Goal: Transaction & Acquisition: Obtain resource

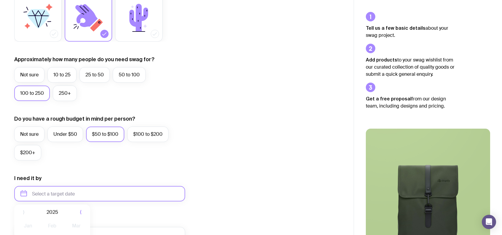
click at [62, 193] on input "text" at bounding box center [99, 193] width 171 height 15
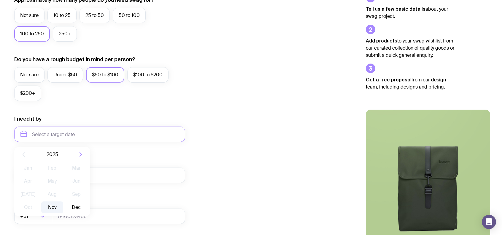
click at [52, 206] on button "Nov" at bounding box center [52, 207] width 22 height 12
type input "[DATE]"
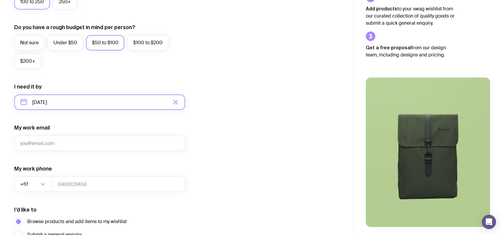
scroll to position [269, 0]
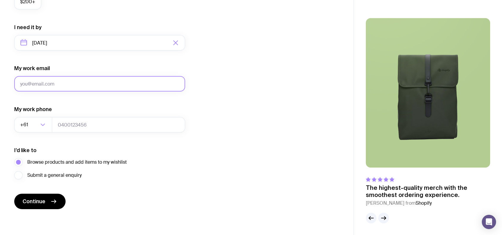
click at [70, 85] on input "My work email" at bounding box center [99, 83] width 171 height 15
type input "[EMAIL_ADDRESS][DOMAIN_NAME]"
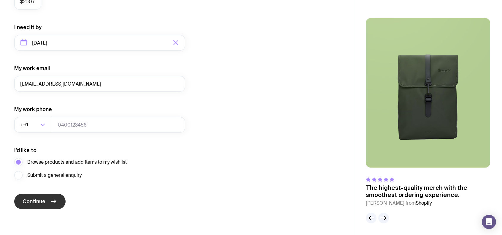
click at [41, 203] on span "Continue" at bounding box center [34, 201] width 23 height 7
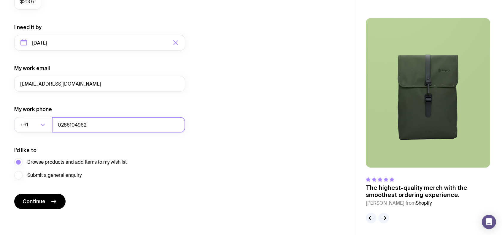
type input "0286104962"
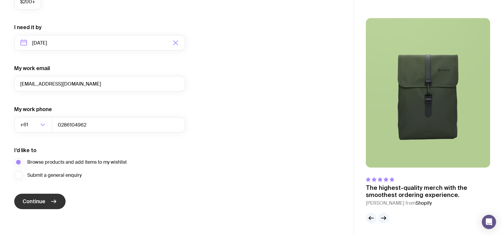
click at [38, 200] on span "Continue" at bounding box center [34, 201] width 23 height 7
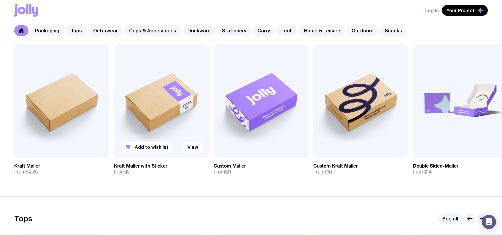
scroll to position [59, 0]
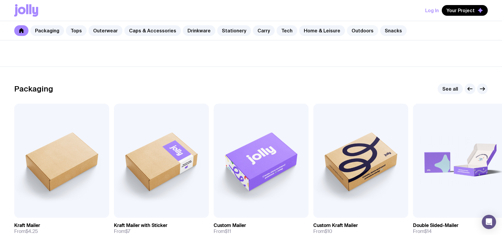
click at [348, 29] on link "Outdoors" at bounding box center [362, 30] width 31 height 11
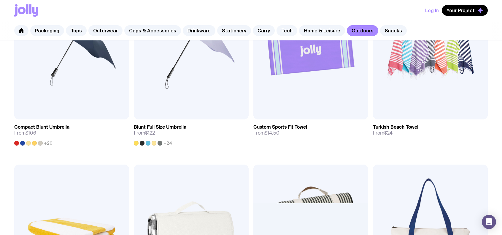
scroll to position [297, 0]
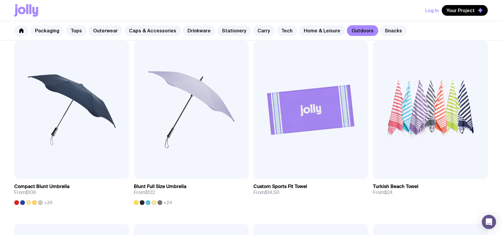
click at [49, 33] on link "Packaging" at bounding box center [47, 30] width 34 height 11
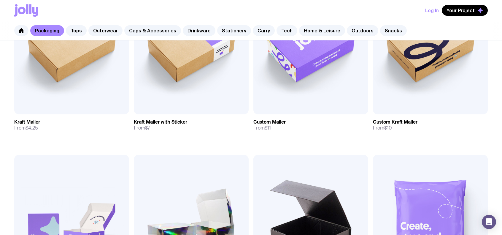
scroll to position [59, 0]
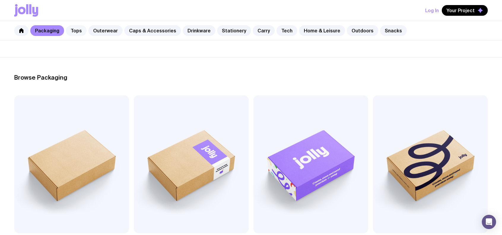
click at [75, 30] on link "Tops" at bounding box center [76, 30] width 21 height 11
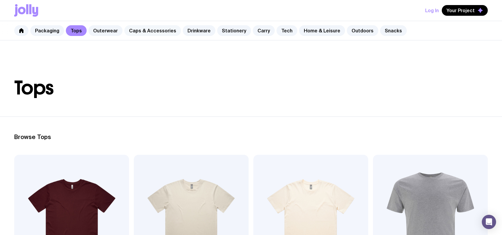
click at [149, 33] on link "Caps & Accessories" at bounding box center [152, 30] width 57 height 11
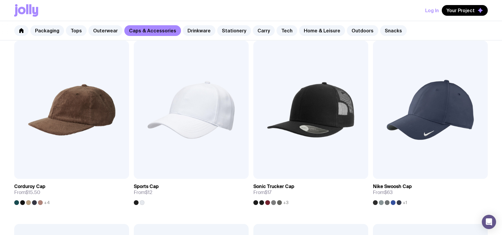
scroll to position [59, 0]
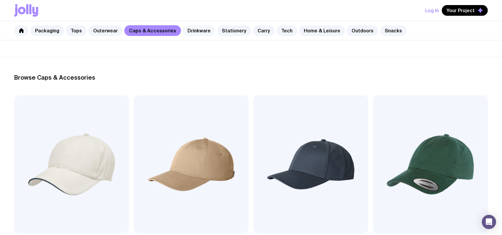
click at [199, 30] on link "Drinkware" at bounding box center [199, 30] width 33 height 11
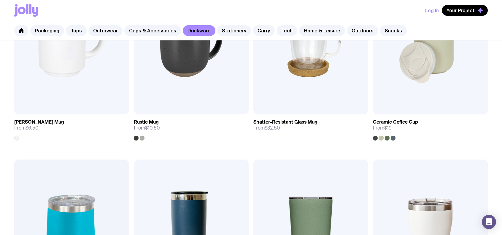
scroll to position [119, 0]
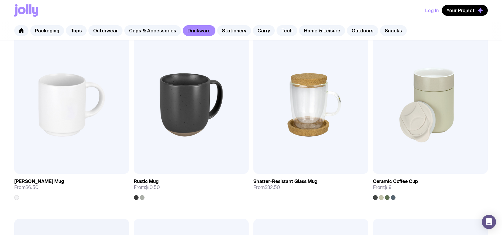
click at [432, 10] on button "Log In" at bounding box center [432, 10] width 14 height 11
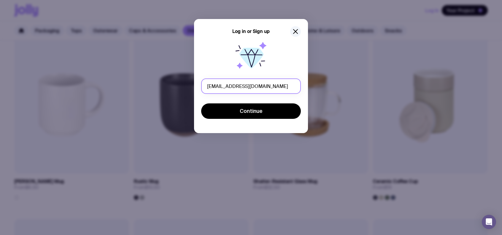
click at [271, 86] on input "[EMAIL_ADDRESS][DOMAIN_NAME]" at bounding box center [251, 85] width 100 height 15
click at [286, 89] on input "[EMAIL_ADDRESS][DOMAIN_NAME]" at bounding box center [251, 85] width 100 height 15
click at [201, 94] on div at bounding box center [201, 94] width 0 height 0
click at [295, 33] on icon "button" at bounding box center [295, 31] width 7 height 7
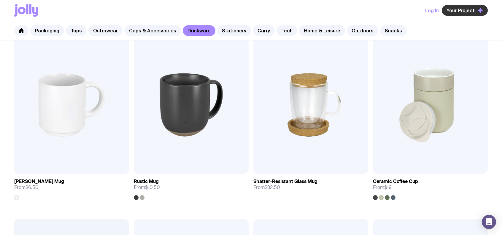
click at [469, 9] on span "Your Project" at bounding box center [461, 10] width 28 height 6
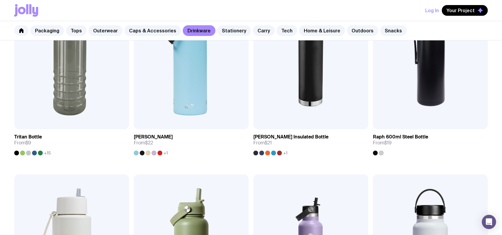
scroll to position [653, 0]
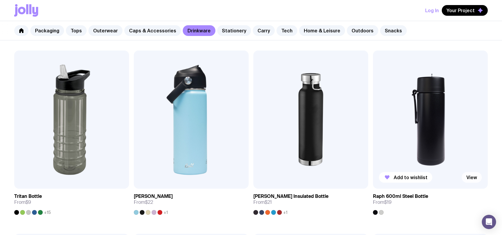
click at [473, 179] on link "View" at bounding box center [472, 177] width 20 height 11
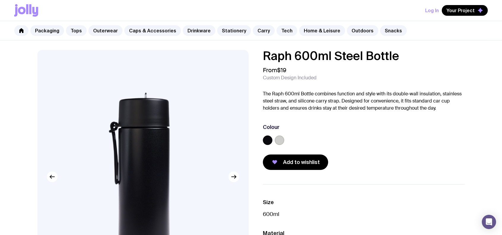
scroll to position [59, 0]
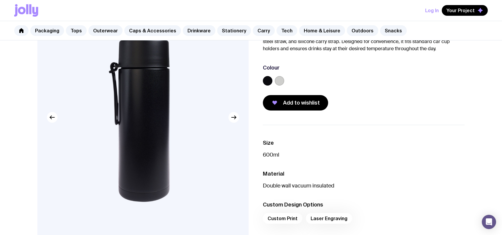
click at [281, 82] on label at bounding box center [279, 80] width 9 height 9
click at [0, 0] on input "radio" at bounding box center [0, 0] width 0 height 0
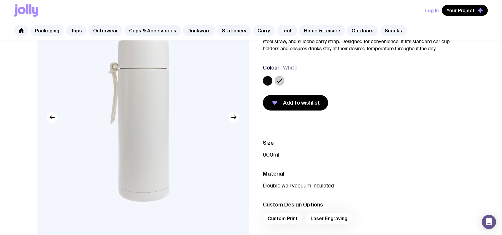
click at [266, 81] on label at bounding box center [267, 80] width 9 height 9
click at [0, 0] on input "radio" at bounding box center [0, 0] width 0 height 0
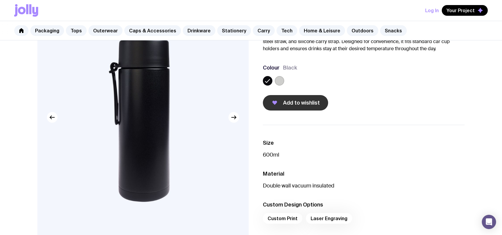
click at [313, 102] on span "Add to wishlist" at bounding box center [301, 102] width 37 height 7
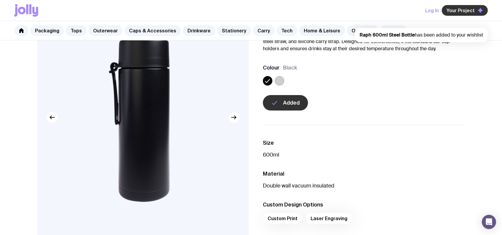
click at [470, 5] on button "Your Project" at bounding box center [465, 10] width 46 height 11
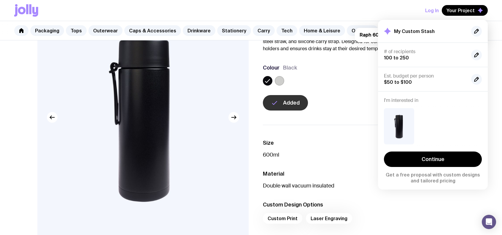
click at [339, 136] on ul "Size 600ml Material Double wall vacuum insulated Custom Design Options Custom P…" at bounding box center [364, 183] width 202 height 117
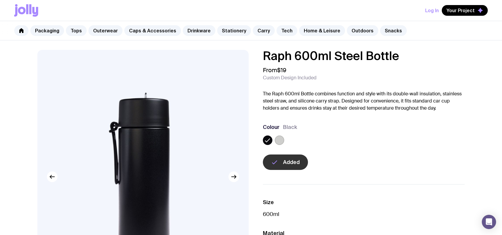
scroll to position [356, 0]
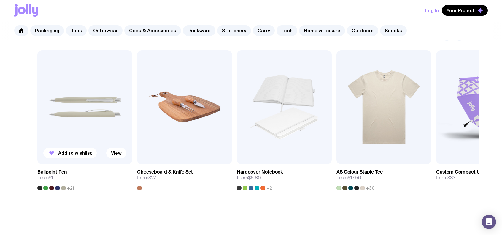
click at [105, 131] on img at bounding box center [84, 107] width 95 height 114
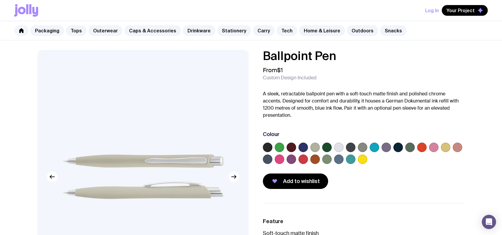
click at [266, 145] on label at bounding box center [267, 146] width 9 height 9
click at [0, 0] on input "radio" at bounding box center [0, 0] width 0 height 0
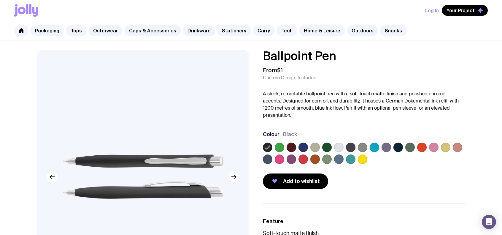
scroll to position [119, 0]
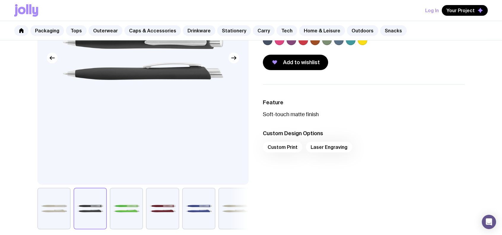
click at [315, 149] on div "Custom Print Laser Engraving" at bounding box center [364, 149] width 202 height 14
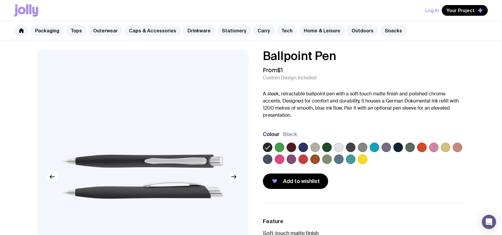
scroll to position [59, 0]
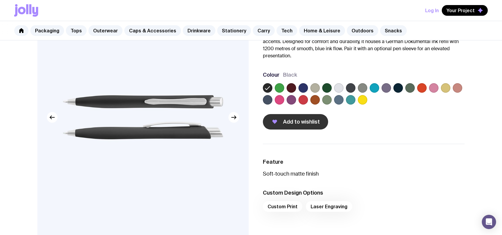
click at [301, 125] on span "Add to wishlist" at bounding box center [301, 121] width 37 height 7
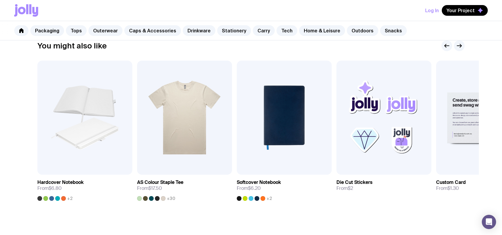
scroll to position [168, 0]
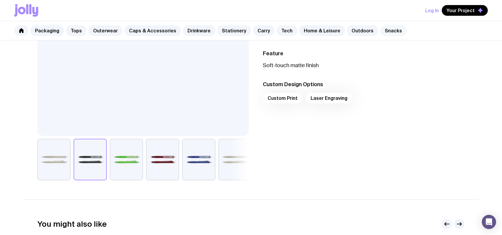
click at [386, 31] on link "Snacks" at bounding box center [393, 30] width 27 height 11
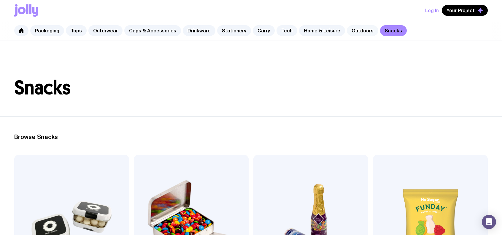
click at [354, 32] on link "Outdoors" at bounding box center [362, 30] width 31 height 11
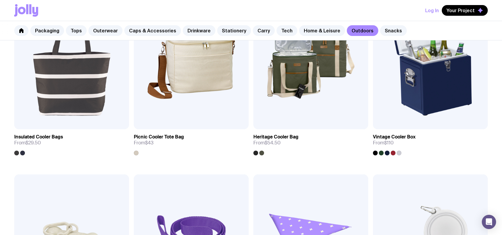
scroll to position [653, 0]
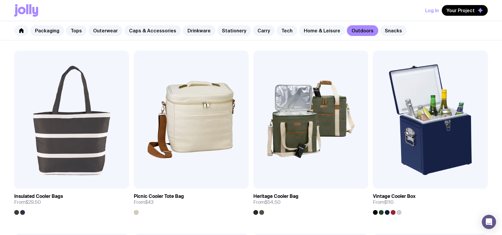
click at [311, 31] on link "Home & Leisure" at bounding box center [322, 30] width 46 height 11
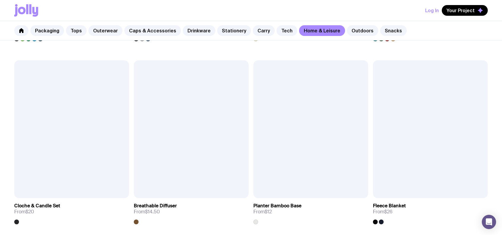
scroll to position [890, 0]
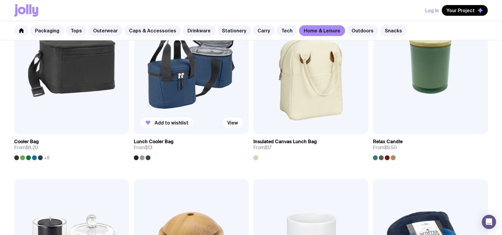
click at [160, 121] on span "Add to wishlist" at bounding box center [172, 123] width 34 height 6
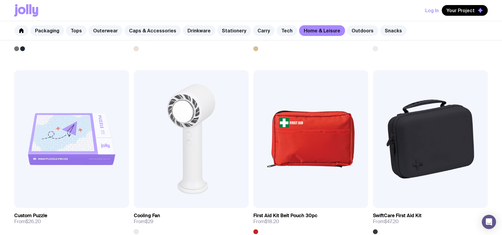
scroll to position [1465, 0]
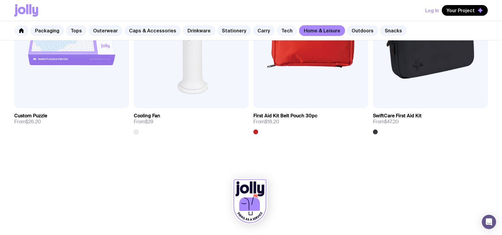
click at [278, 28] on link "Tech" at bounding box center [287, 30] width 21 height 11
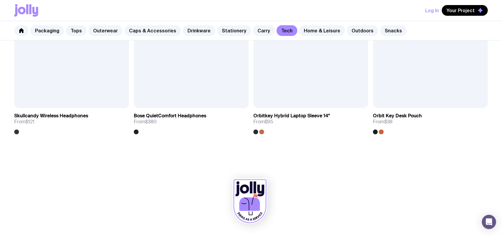
scroll to position [807, 0]
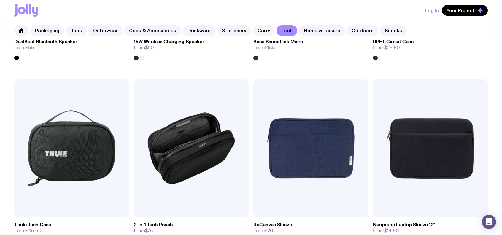
click at [255, 28] on link "Carry" at bounding box center [264, 30] width 22 height 11
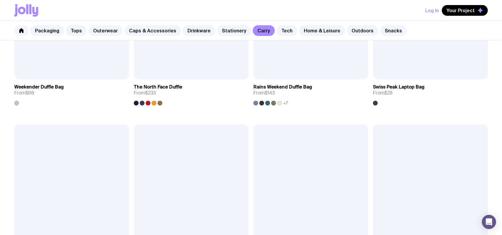
scroll to position [1068, 0]
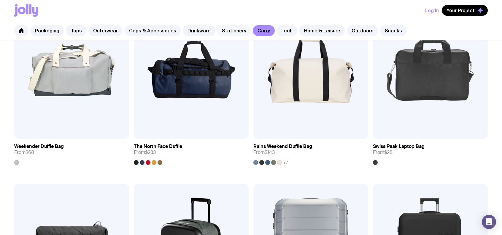
click at [226, 35] on link "Stationery" at bounding box center [234, 30] width 34 height 11
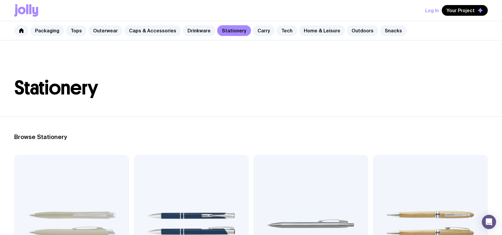
scroll to position [119, 0]
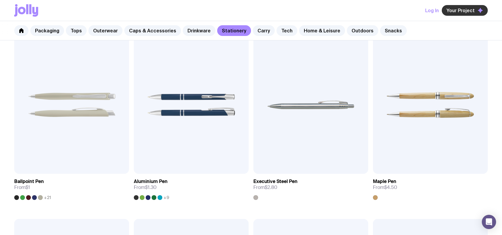
click at [460, 9] on span "Your Project" at bounding box center [461, 10] width 28 height 6
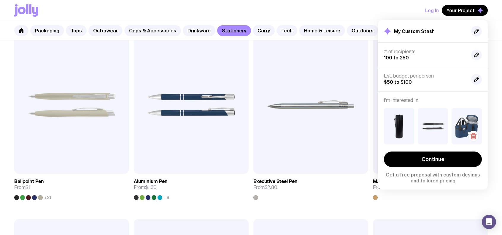
scroll to position [237, 0]
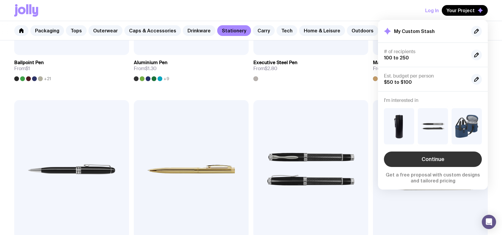
click at [454, 158] on link "Continue" at bounding box center [433, 158] width 98 height 15
